Goal: Transaction & Acquisition: Subscribe to service/newsletter

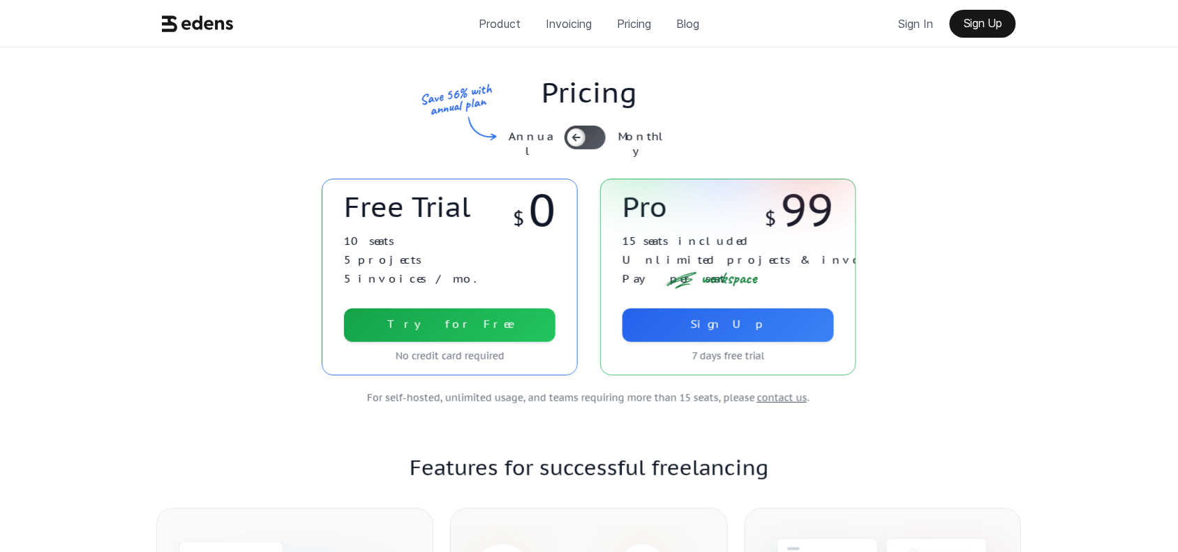
click at [584, 142] on div at bounding box center [576, 137] width 18 height 18
click at [595, 137] on use at bounding box center [593, 138] width 7 height 6
click at [595, 137] on div at bounding box center [584, 138] width 41 height 24
click at [581, 133] on div at bounding box center [584, 138] width 41 height 24
click at [581, 133] on div at bounding box center [575, 137] width 18 height 18
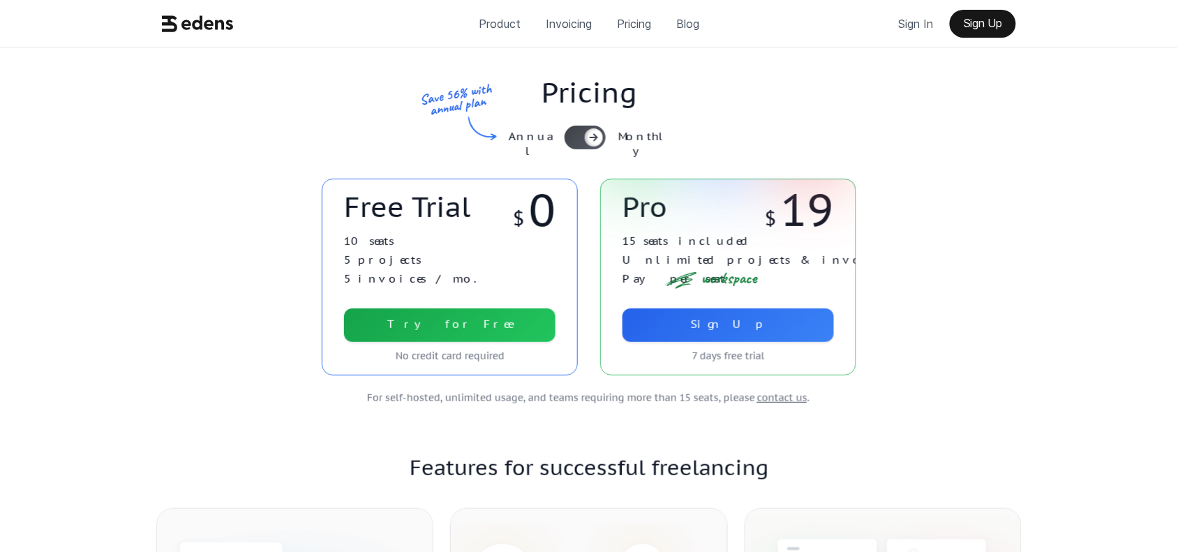
click at [576, 134] on div at bounding box center [584, 138] width 41 height 24
click at [569, 135] on div at bounding box center [576, 137] width 18 height 18
click at [587, 134] on div at bounding box center [594, 137] width 18 height 18
click at [590, 135] on div at bounding box center [584, 138] width 41 height 24
drag, startPoint x: 592, startPoint y: 135, endPoint x: 600, endPoint y: 134, distance: 8.4
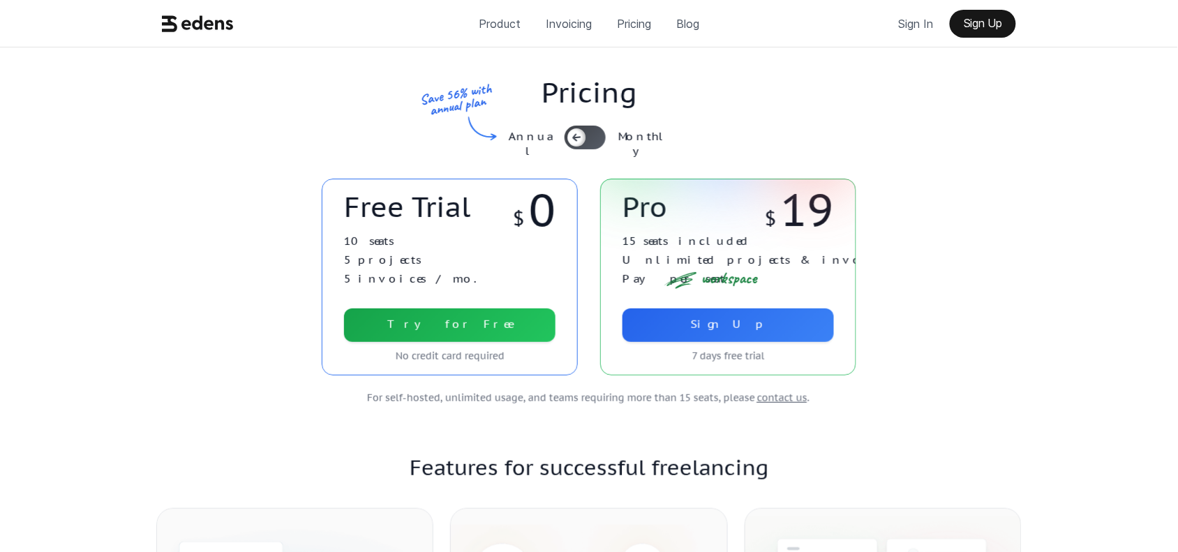
click at [585, 136] on div at bounding box center [576, 137] width 18 height 18
click at [546, 142] on p "Annual" at bounding box center [530, 143] width 51 height 29
click at [605, 133] on div at bounding box center [584, 138] width 41 height 24
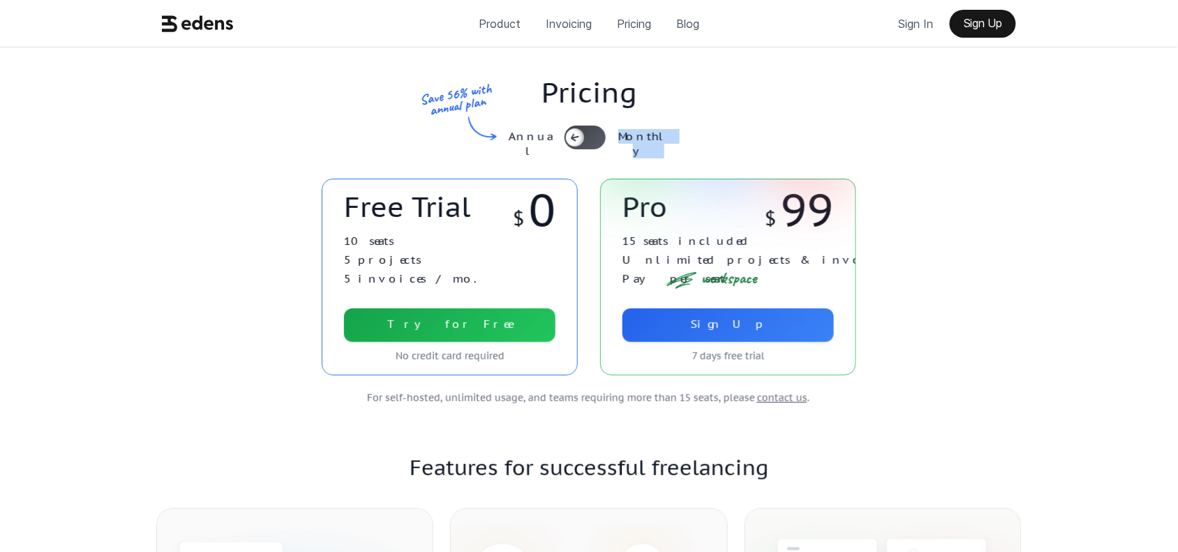
click at [605, 133] on div at bounding box center [584, 138] width 41 height 24
click at [973, 112] on div "Pricing Annual Monthly Save 56% with annual plan" at bounding box center [588, 112] width 871 height 131
click at [1019, 96] on div "Pricing Annual Monthly Save 56% with annual plan" at bounding box center [588, 112] width 871 height 131
click at [646, 133] on p "Monthly" at bounding box center [643, 143] width 59 height 29
click at [653, 141] on p "Monthly" at bounding box center [643, 143] width 59 height 29
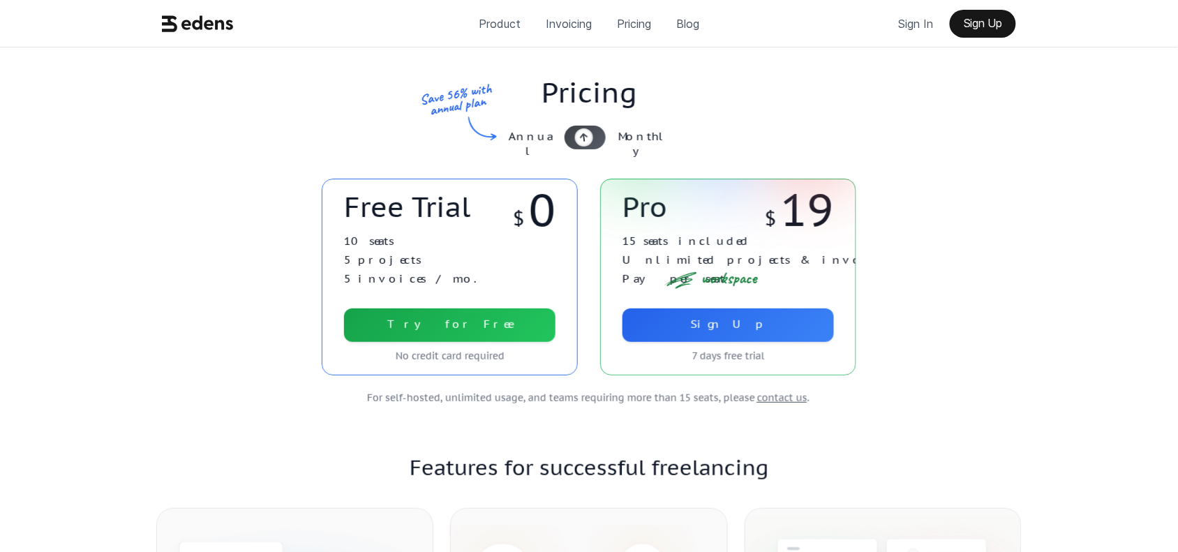
click at [968, 155] on div "Pricing Annual Monthly Save 56% with annual plan" at bounding box center [588, 112] width 871 height 131
click at [1111, 131] on div "Pricing Annual Monthly Save 56% with annual plan Free Trial $ 0 10 seats 5 proj…" at bounding box center [588, 250] width 1161 height 407
drag, startPoint x: 991, startPoint y: 103, endPoint x: 945, endPoint y: 101, distance: 46.1
click at [991, 103] on div "Pricing Annual Monthly Save 56% with annual plan" at bounding box center [588, 112] width 871 height 131
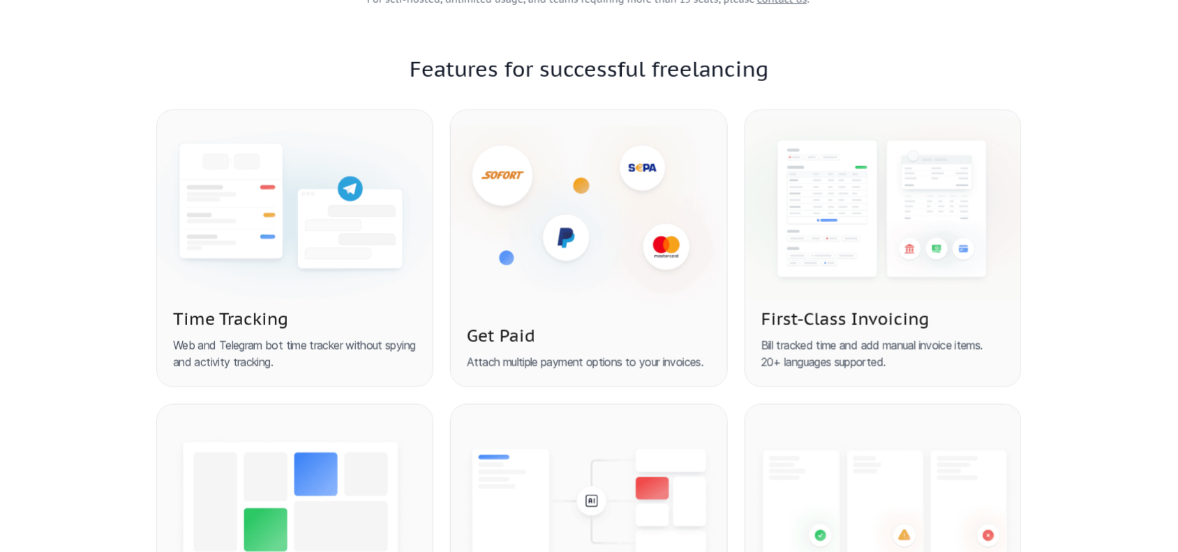
scroll to position [396, 0]
